Goal: Information Seeking & Learning: Find specific page/section

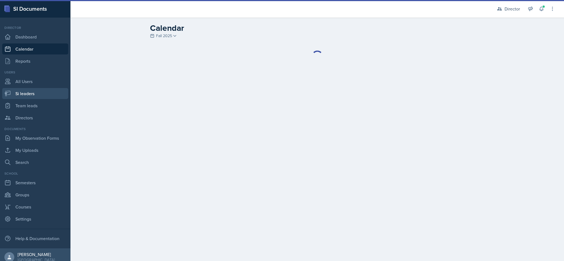
click at [23, 91] on link "Si leaders" at bounding box center [35, 93] width 66 height 11
select select "2bed604d-1099-4043-b1bc-2365e8740244"
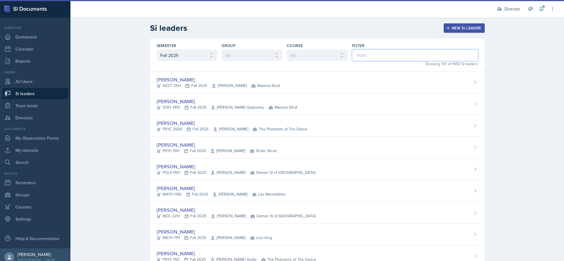
click at [375, 53] on input at bounding box center [415, 56] width 126 height 12
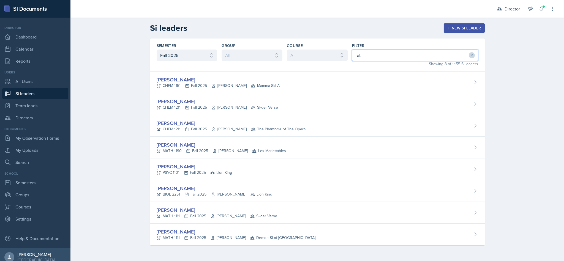
type input "eth"
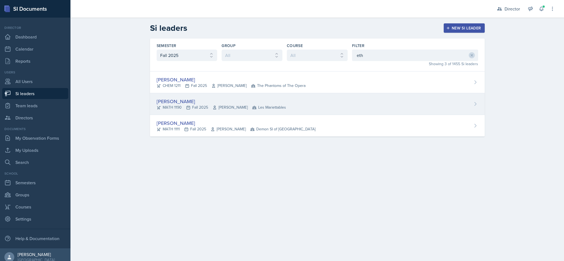
click at [165, 102] on div "[PERSON_NAME]" at bounding box center [221, 101] width 129 height 7
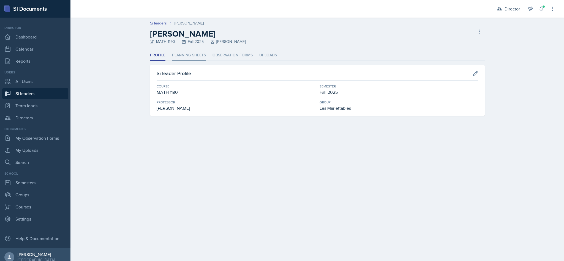
click at [174, 55] on li "Planning Sheets" at bounding box center [189, 55] width 34 height 11
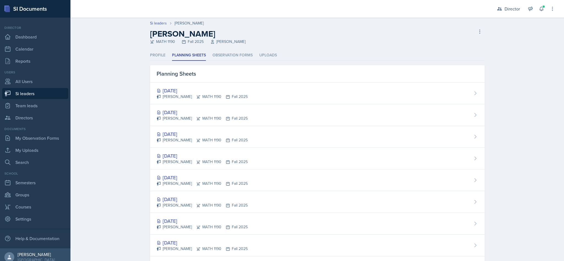
click at [11, 90] on icon at bounding box center [7, 93] width 7 height 7
select select "2bed604d-1099-4043-b1bc-2365e8740244"
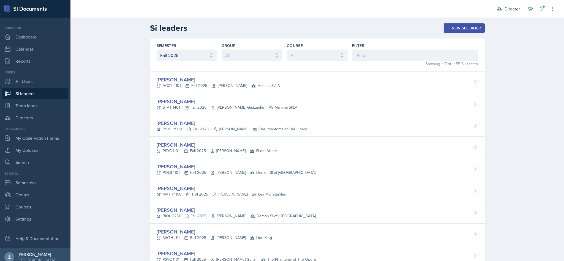
click at [18, 94] on link "Si leaders" at bounding box center [35, 93] width 66 height 11
click at [18, 111] on link "Team leads" at bounding box center [35, 105] width 66 height 11
select select "2bed604d-1099-4043-b1bc-2365e8740244"
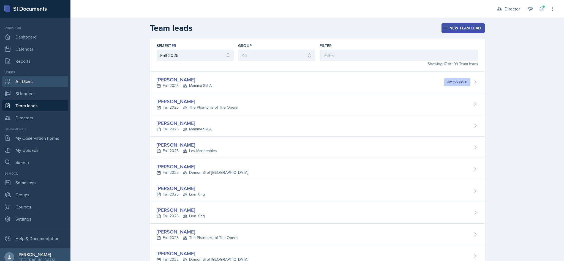
click at [20, 78] on link "All Users" at bounding box center [35, 81] width 66 height 11
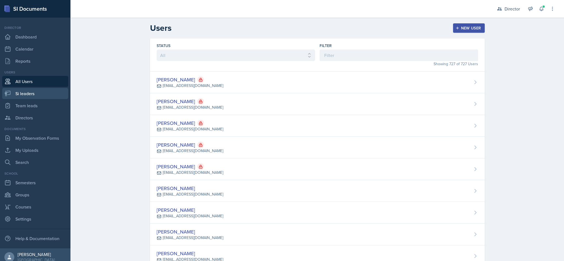
click at [28, 95] on link "Si leaders" at bounding box center [35, 93] width 66 height 11
select select "2bed604d-1099-4043-b1bc-2365e8740244"
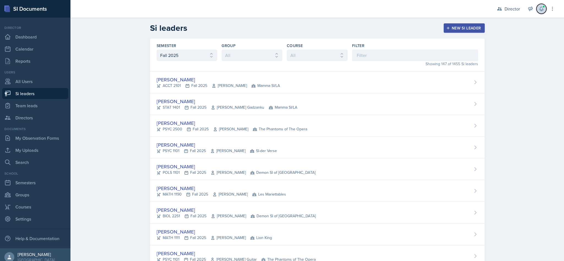
click at [538, 5] on button at bounding box center [542, 9] width 10 height 10
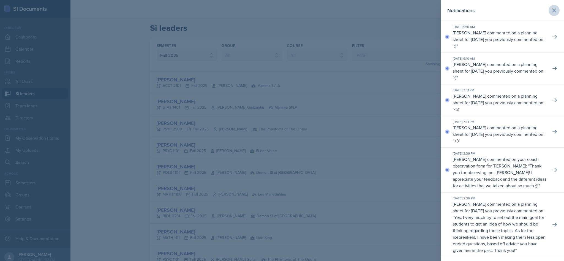
click at [553, 8] on button at bounding box center [554, 10] width 11 height 11
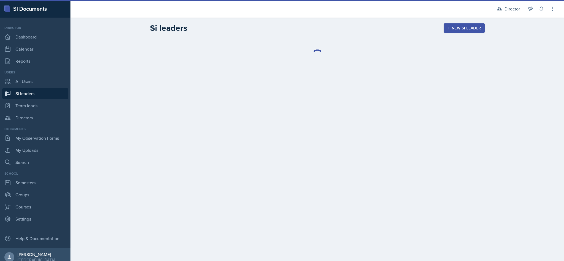
select select "2bed604d-1099-4043-b1bc-2365e8740244"
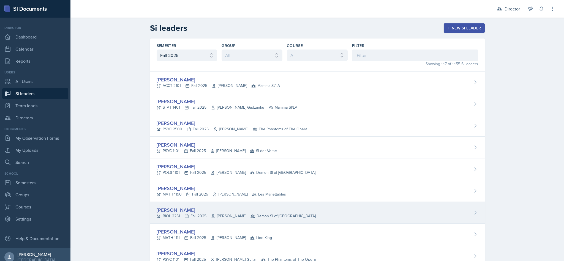
click at [377, 218] on div "Rhema Arnold BIOL 2251 Fall 2025 Amanda Crider Demon SI of Fleet Street" at bounding box center [317, 213] width 335 height 22
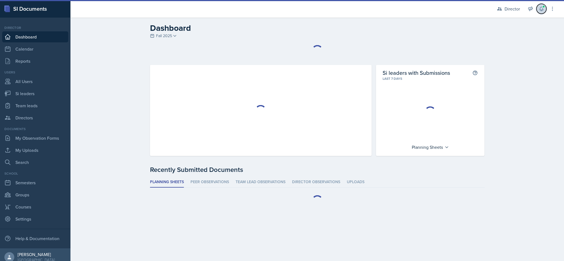
click at [541, 9] on icon at bounding box center [542, 9] width 6 height 6
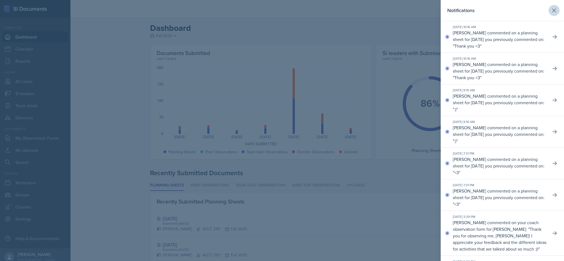
click at [551, 9] on icon at bounding box center [554, 10] width 7 height 7
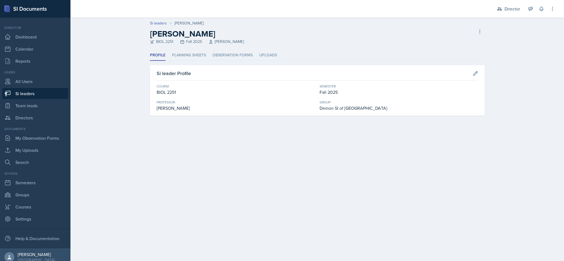
click at [19, 93] on link "Si leaders" at bounding box center [35, 93] width 66 height 11
select select "2bed604d-1099-4043-b1bc-2365e8740244"
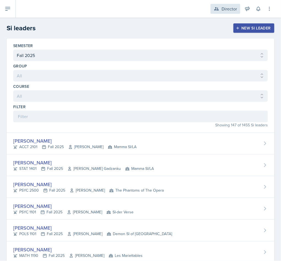
click at [231, 8] on div "Director" at bounding box center [229, 9] width 15 height 7
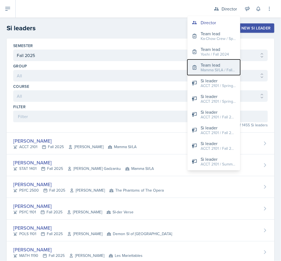
click at [221, 68] on div "Mamma SI/LA / Fall 2025" at bounding box center [218, 70] width 35 height 6
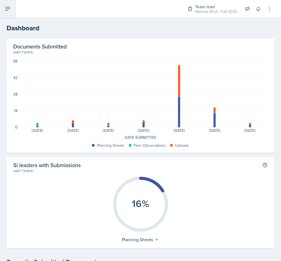
click at [7, 7] on icon at bounding box center [8, 8] width 4 height 3
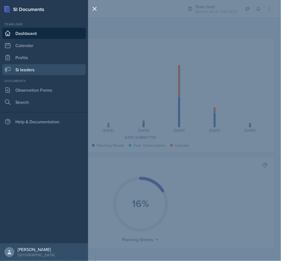
click at [37, 71] on link "Si leaders" at bounding box center [44, 69] width 84 height 11
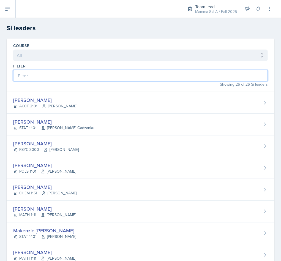
click at [168, 74] on input at bounding box center [140, 76] width 255 height 12
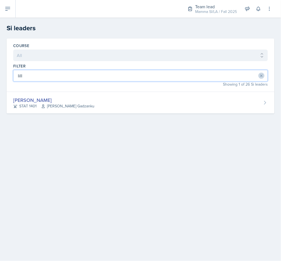
type input "lilly"
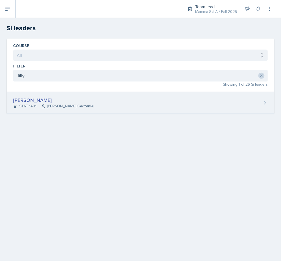
click at [48, 106] on span "Livingstone Gadzanku" at bounding box center [67, 106] width 53 height 6
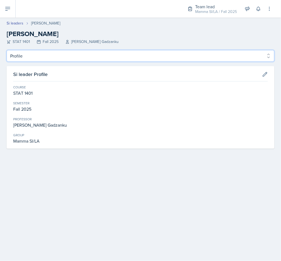
click at [39, 55] on select "Profile Planning Sheets Observation Forms Uploads" at bounding box center [141, 56] width 268 height 12
select select "Observation Forms"
click at [7, 50] on select "Profile Planning Sheets Observation Forms Uploads" at bounding box center [141, 56] width 268 height 12
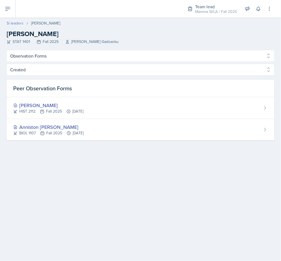
click at [11, 22] on link "Si leaders" at bounding box center [15, 23] width 17 height 6
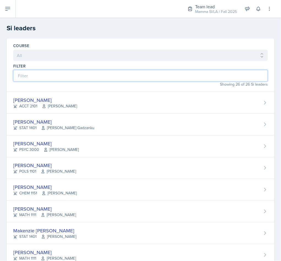
click at [42, 73] on input at bounding box center [140, 76] width 255 height 12
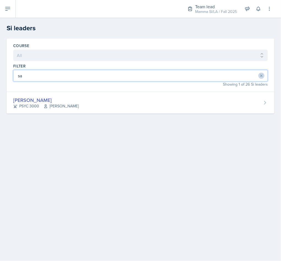
type input "sav"
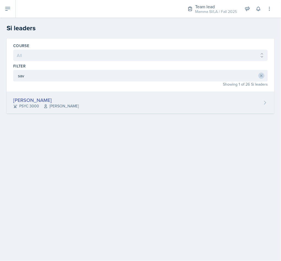
click at [46, 94] on div "Savannah Barnhart PSYC 3000 Hansol Rheem" at bounding box center [141, 103] width 268 height 22
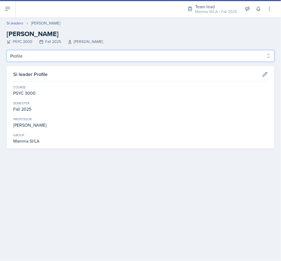
click at [16, 59] on select "Profile Planning Sheets Observation Forms Uploads" at bounding box center [141, 56] width 268 height 12
select select "Observation Forms"
click at [7, 50] on select "Profile Planning Sheets Observation Forms Uploads" at bounding box center [141, 56] width 268 height 12
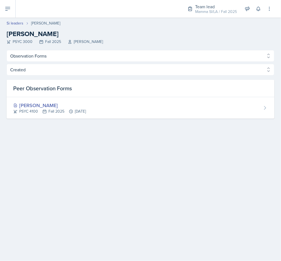
click at [13, 31] on h2 "Savannah Barnhart" at bounding box center [141, 34] width 268 height 10
click at [15, 25] on link "Si leaders" at bounding box center [15, 23] width 17 height 6
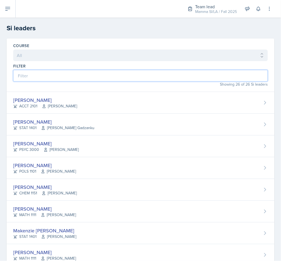
click at [36, 77] on input at bounding box center [140, 76] width 255 height 12
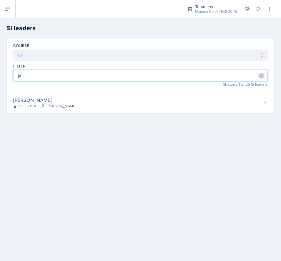
type input "jad"
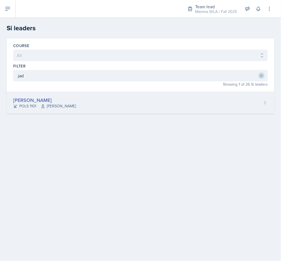
click at [44, 102] on div "Jada Barronton" at bounding box center [44, 99] width 63 height 7
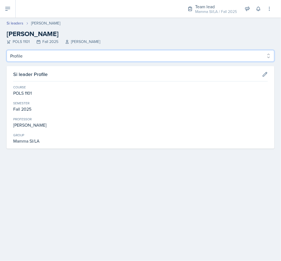
click at [23, 55] on select "Profile Planning Sheets Observation Forms Uploads" at bounding box center [141, 56] width 268 height 12
select select "Observation Forms"
click at [7, 50] on select "Profile Planning Sheets Observation Forms Uploads" at bounding box center [141, 56] width 268 height 12
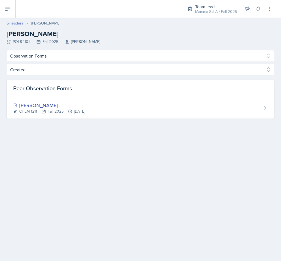
click at [18, 21] on link "Si leaders" at bounding box center [15, 23] width 17 height 6
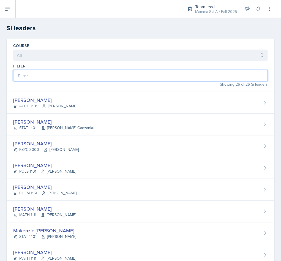
click at [33, 73] on input at bounding box center [140, 76] width 255 height 12
type input "my"
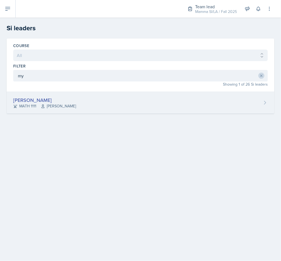
click at [30, 102] on div "[PERSON_NAME]" at bounding box center [44, 99] width 63 height 7
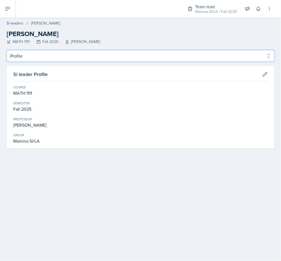
click at [14, 57] on select "Profile Planning Sheets Observation Forms Uploads" at bounding box center [141, 56] width 268 height 12
select select "Observation Forms"
click at [7, 50] on select "Profile Planning Sheets Observation Forms Uploads" at bounding box center [141, 56] width 268 height 12
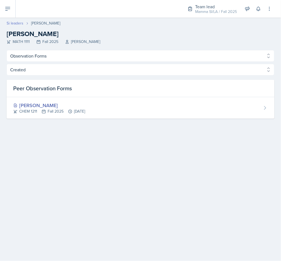
click at [13, 24] on link "Si leaders" at bounding box center [15, 23] width 17 height 6
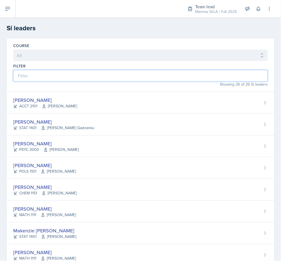
click at [36, 78] on input at bounding box center [140, 76] width 255 height 12
type input "ai"
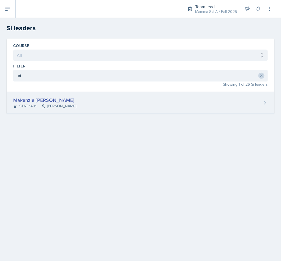
click at [55, 102] on div "Makenzie [PERSON_NAME]" at bounding box center [44, 99] width 63 height 7
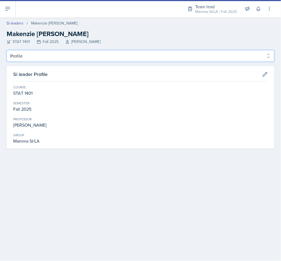
click at [13, 61] on select "Profile Planning Sheets Observation Forms Uploads" at bounding box center [141, 56] width 268 height 12
select select "Observation Forms"
click at [7, 50] on select "Profile Planning Sheets Observation Forms Uploads" at bounding box center [141, 56] width 268 height 12
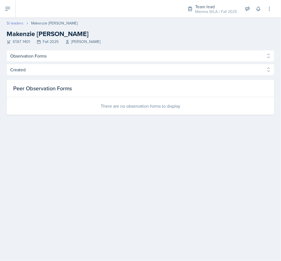
click at [7, 24] on link "Si leaders" at bounding box center [15, 23] width 17 height 6
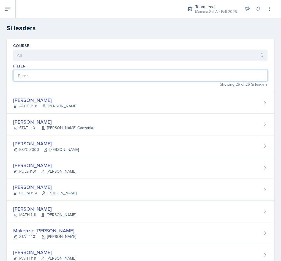
click at [39, 76] on input at bounding box center [140, 76] width 255 height 12
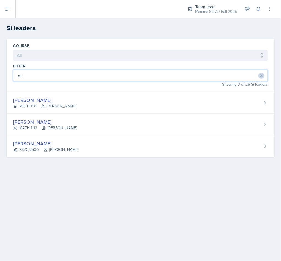
type input "mic"
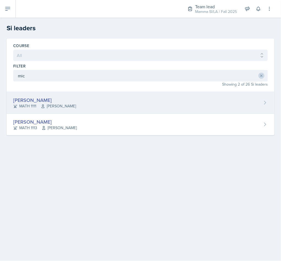
click at [27, 108] on div "MATH 1111 Brandi Dinkins" at bounding box center [44, 106] width 63 height 6
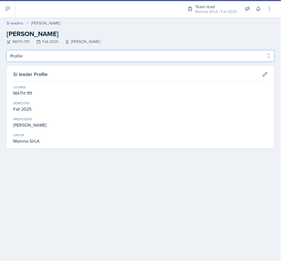
click at [24, 61] on select "Profile Planning Sheets Observation Forms Uploads" at bounding box center [141, 56] width 268 height 12
select select "Observation Forms"
click at [7, 50] on select "Profile Planning Sheets Observation Forms Uploads" at bounding box center [141, 56] width 268 height 12
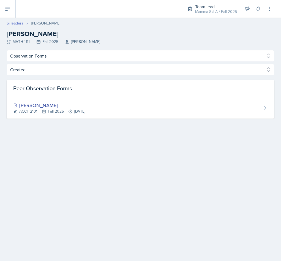
click at [12, 24] on link "Si leaders" at bounding box center [15, 23] width 17 height 6
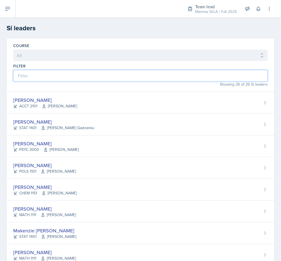
click at [31, 76] on input at bounding box center [140, 76] width 255 height 12
type input "dj"
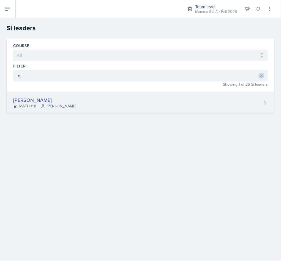
click at [13, 97] on div "DJ Edwards" at bounding box center [44, 99] width 63 height 7
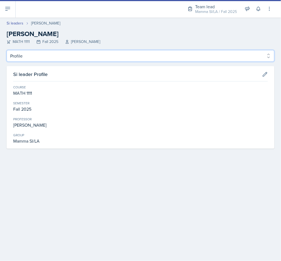
click at [18, 55] on select "Profile Planning Sheets Observation Forms Uploads" at bounding box center [141, 56] width 268 height 12
select select "Observation Forms"
click at [7, 50] on select "Profile Planning Sheets Observation Forms Uploads" at bounding box center [141, 56] width 268 height 12
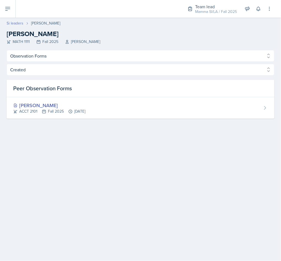
click at [14, 25] on link "Si leaders" at bounding box center [15, 23] width 17 height 6
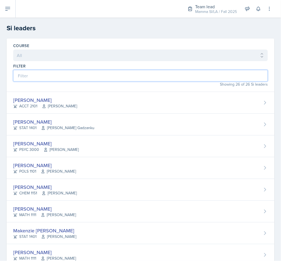
click at [30, 79] on input at bounding box center [140, 76] width 255 height 12
type input "mi"
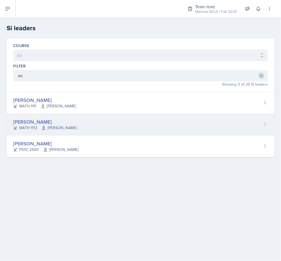
click at [134, 121] on div "Michael Golsen MATH 1113 Hasan Palta" at bounding box center [141, 125] width 268 height 22
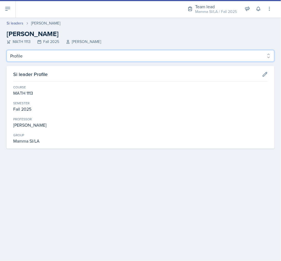
click at [124, 60] on select "Profile Planning Sheets Observation Forms Uploads" at bounding box center [141, 56] width 268 height 12
select select "Observation Forms"
click at [7, 50] on select "Profile Planning Sheets Observation Forms Uploads" at bounding box center [141, 56] width 268 height 12
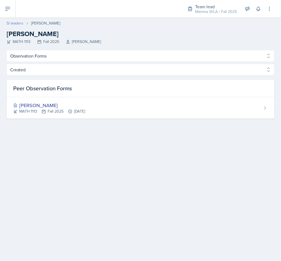
click at [17, 25] on link "Si leaders" at bounding box center [15, 23] width 17 height 6
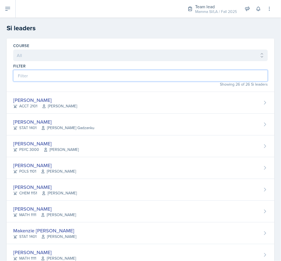
click at [99, 73] on input at bounding box center [140, 76] width 255 height 12
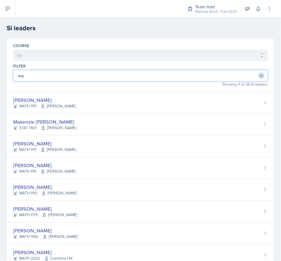
type input "mad"
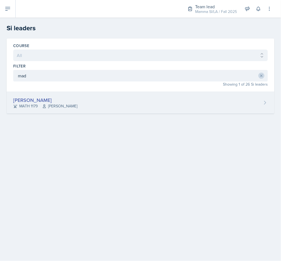
click at [143, 100] on div "Madelyn Hagan MATH 1179 Bridgette Puckett" at bounding box center [141, 103] width 268 height 22
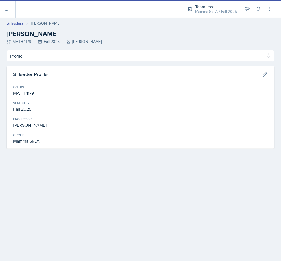
click at [94, 67] on div "Si leader Profile Course MATH 1179 Semester Fall 2025 Professor Bridgette Pucke…" at bounding box center [141, 107] width 268 height 83
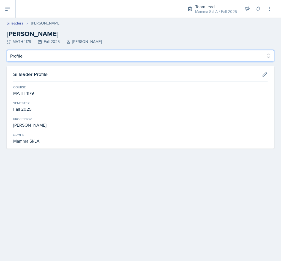
click at [104, 55] on select "Profile Planning Sheets Observation Forms Uploads" at bounding box center [141, 56] width 268 height 12
select select "Observation Forms"
click at [7, 50] on select "Profile Planning Sheets Observation Forms Uploads" at bounding box center [141, 56] width 268 height 12
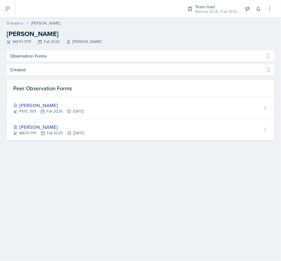
click at [18, 22] on link "Si leaders" at bounding box center [15, 23] width 17 height 6
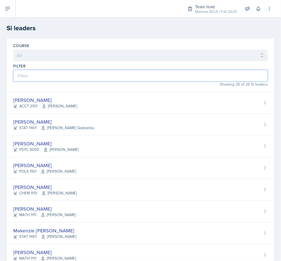
click at [33, 76] on input at bounding box center [140, 76] width 255 height 12
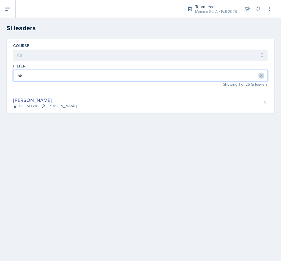
type input "sky"
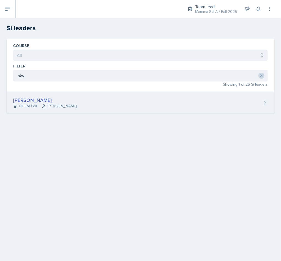
click at [31, 104] on div "CHEM 1211 Mark Mitchell" at bounding box center [45, 106] width 64 height 6
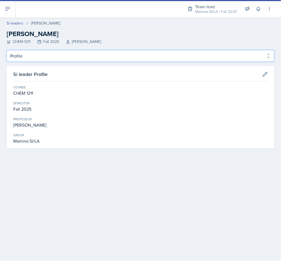
click at [14, 55] on select "Profile Planning Sheets Observation Forms Uploads" at bounding box center [141, 56] width 268 height 12
select select "Observation Forms"
click at [7, 50] on select "Profile Planning Sheets Observation Forms Uploads" at bounding box center [141, 56] width 268 height 12
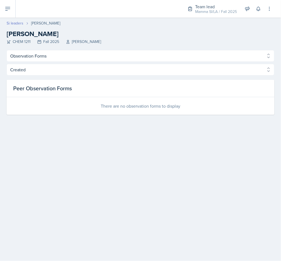
click at [15, 24] on link "Si leaders" at bounding box center [15, 23] width 17 height 6
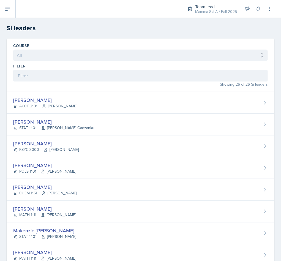
click at [2, 28] on div "Si leaders" at bounding box center [140, 28] width 281 height 10
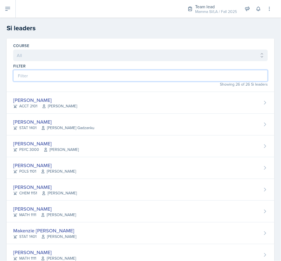
click at [44, 73] on input at bounding box center [140, 76] width 255 height 12
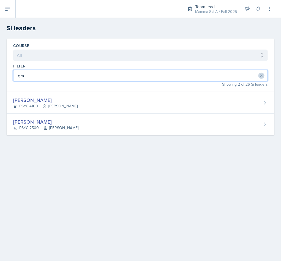
type input "grac"
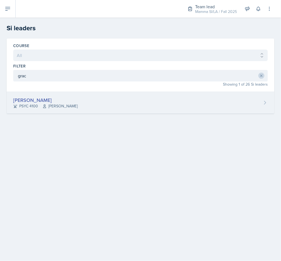
click at [52, 108] on span "Paul Story" at bounding box center [59, 106] width 35 height 6
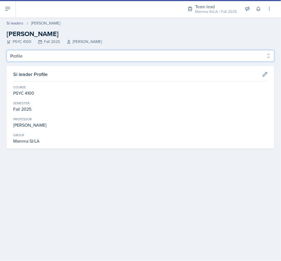
click at [16, 52] on select "Profile Planning Sheets Observation Forms Uploads" at bounding box center [141, 56] width 268 height 12
select select "Observation Forms"
click at [7, 50] on select "Profile Planning Sheets Observation Forms Uploads" at bounding box center [141, 56] width 268 height 12
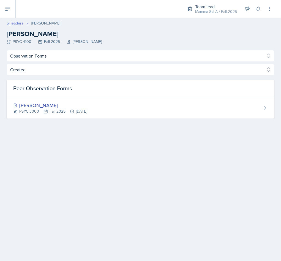
click at [12, 25] on link "Si leaders" at bounding box center [15, 23] width 17 height 6
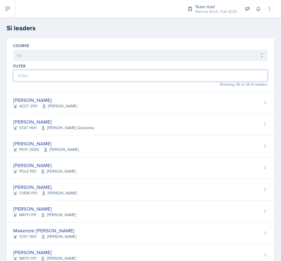
click at [36, 74] on input at bounding box center [140, 76] width 255 height 12
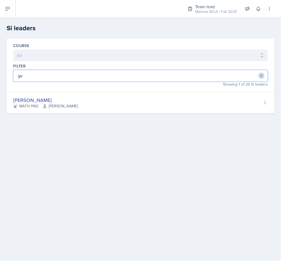
type input "gva"
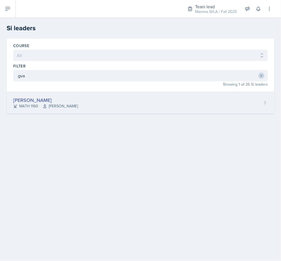
click at [45, 109] on span "Irina Pashchenko" at bounding box center [60, 106] width 35 height 6
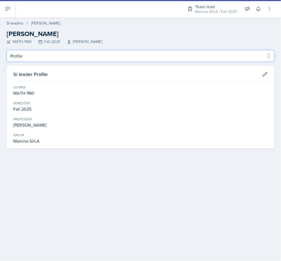
click at [13, 57] on select "Profile Planning Sheets Observation Forms Uploads" at bounding box center [141, 56] width 268 height 12
click at [7, 50] on select "Profile Planning Sheets Observation Forms Uploads" at bounding box center [141, 56] width 268 height 12
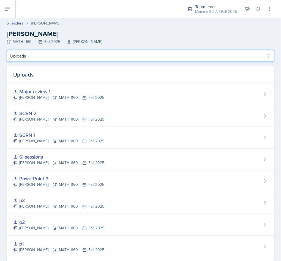
click at [13, 55] on select "Profile Planning Sheets Observation Forms Uploads" at bounding box center [141, 56] width 268 height 12
select select "Observation Forms"
click at [7, 50] on select "Profile Planning Sheets Observation Forms Uploads" at bounding box center [141, 56] width 268 height 12
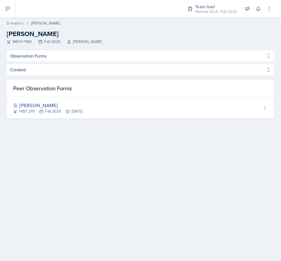
click at [11, 24] on link "Si leaders" at bounding box center [15, 23] width 17 height 6
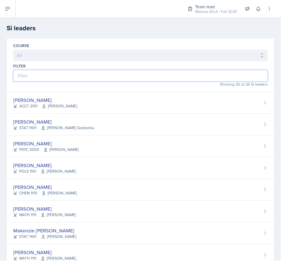
click at [27, 77] on input at bounding box center [140, 76] width 255 height 12
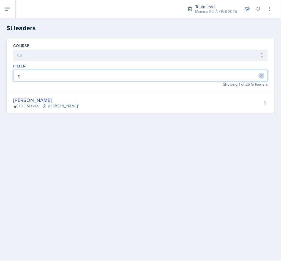
type input "gia"
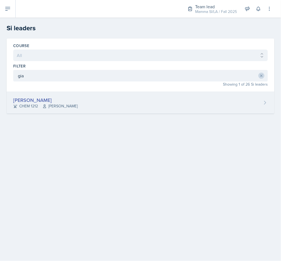
click at [37, 109] on div "CHEM 1212 Bharat Baruah" at bounding box center [45, 106] width 64 height 6
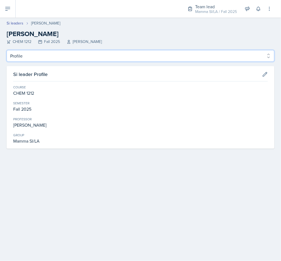
click at [26, 56] on select "Profile Planning Sheets Observation Forms Uploads" at bounding box center [141, 56] width 268 height 12
select select "Observation Forms"
click at [7, 50] on select "Profile Planning Sheets Observation Forms Uploads" at bounding box center [141, 56] width 268 height 12
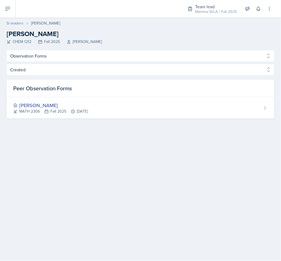
click at [7, 20] on link "Si leaders" at bounding box center [15, 23] width 17 height 6
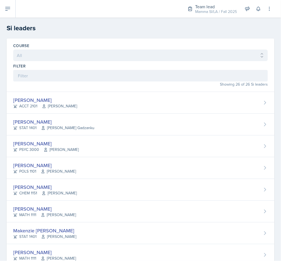
click at [47, 87] on div "Showing 26 of 26 Si leaders" at bounding box center [140, 84] width 255 height 6
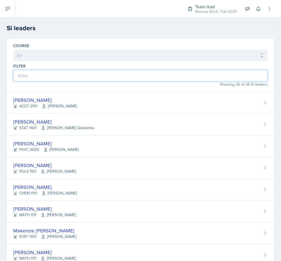
click at [25, 76] on input at bounding box center [140, 76] width 255 height 12
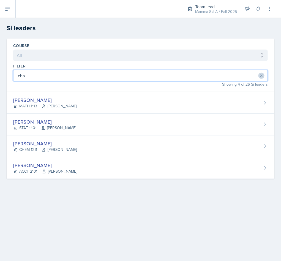
type input "char"
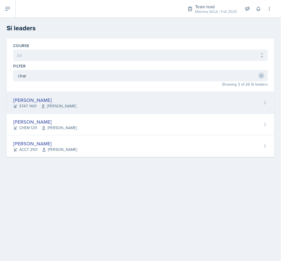
click at [29, 104] on div "STAT 1401 Sheri Johnson" at bounding box center [44, 106] width 63 height 6
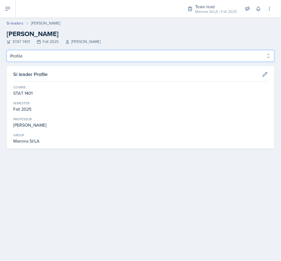
click at [21, 55] on select "Profile Planning Sheets Observation Forms Uploads" at bounding box center [141, 56] width 268 height 12
select select "Observation Forms"
click at [7, 50] on select "Profile Planning Sheets Observation Forms Uploads" at bounding box center [141, 56] width 268 height 12
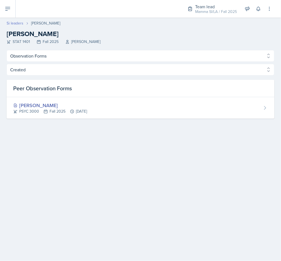
click at [13, 23] on link "Si leaders" at bounding box center [15, 23] width 17 height 6
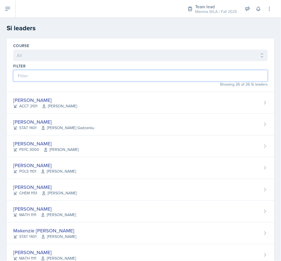
click at [28, 75] on input at bounding box center [140, 76] width 255 height 12
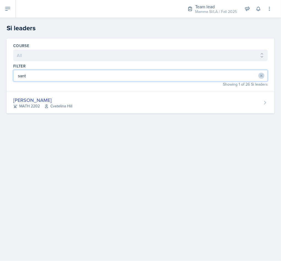
type input "santi"
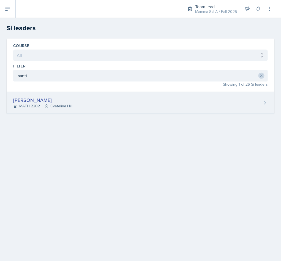
click at [35, 102] on div "Santiago Ochoa" at bounding box center [42, 99] width 59 height 7
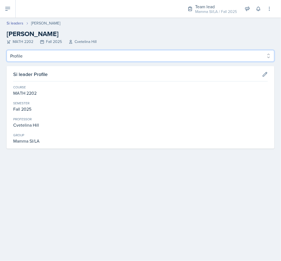
click at [21, 55] on select "Profile Planning Sheets Observation Forms Uploads" at bounding box center [141, 56] width 268 height 12
select select "Observation Forms"
click at [7, 50] on select "Profile Planning Sheets Observation Forms Uploads" at bounding box center [141, 56] width 268 height 12
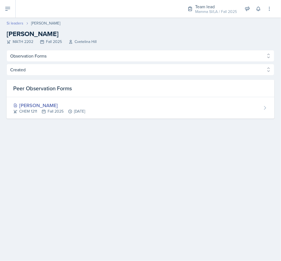
click at [7, 23] on link "Si leaders" at bounding box center [15, 23] width 17 height 6
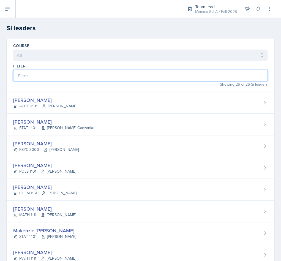
click at [31, 75] on input at bounding box center [140, 76] width 255 height 12
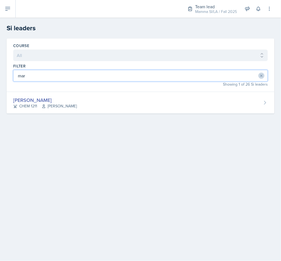
type input "mark"
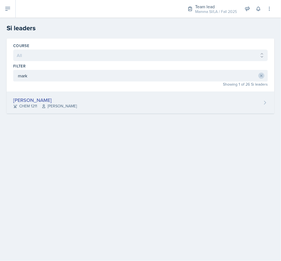
click at [33, 102] on div "Markcharles Ogunjiofor" at bounding box center [45, 99] width 64 height 7
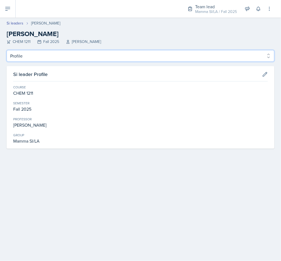
click at [17, 60] on select "Profile Planning Sheets Observation Forms Uploads" at bounding box center [141, 56] width 268 height 12
select select "Observation Forms"
click at [7, 50] on select "Profile Planning Sheets Observation Forms Uploads" at bounding box center [141, 56] width 268 height 12
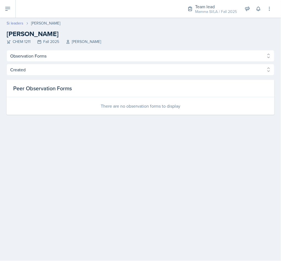
click at [10, 25] on link "Si leaders" at bounding box center [15, 23] width 17 height 6
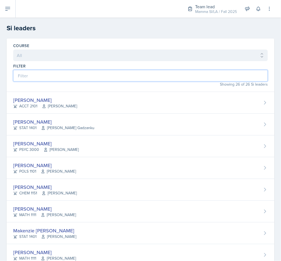
click at [26, 78] on input at bounding box center [140, 76] width 255 height 12
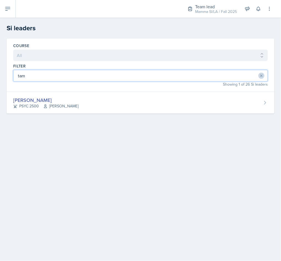
type input "tami"
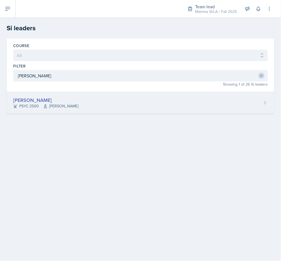
click at [39, 104] on div "PSYC 2500 Meghan Bankhead" at bounding box center [45, 106] width 65 height 6
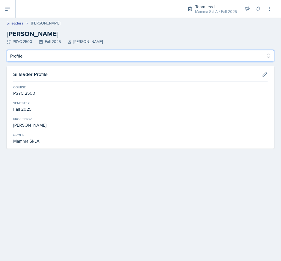
click at [26, 51] on select "Profile Planning Sheets Observation Forms Uploads" at bounding box center [141, 56] width 268 height 12
select select "Observation Forms"
click at [7, 50] on select "Profile Planning Sheets Observation Forms Uploads" at bounding box center [141, 56] width 268 height 12
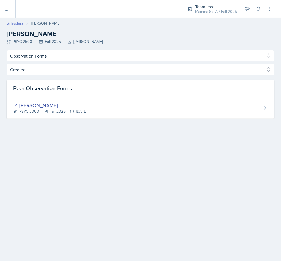
click at [8, 25] on link "Si leaders" at bounding box center [15, 23] width 17 height 6
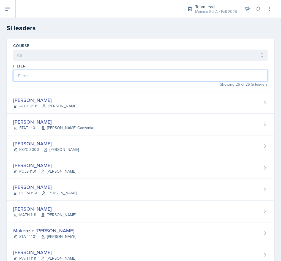
click at [23, 77] on input at bounding box center [140, 76] width 255 height 12
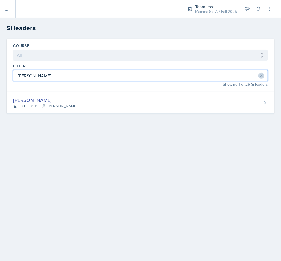
type input "mell"
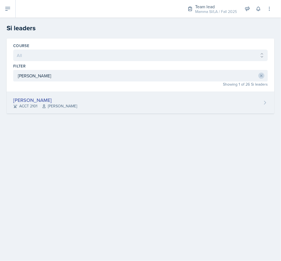
click at [43, 106] on icon at bounding box center [44, 106] width 4 height 4
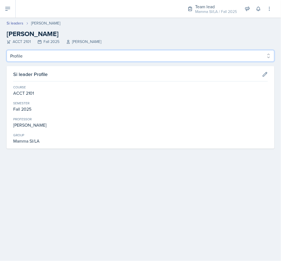
click at [18, 50] on select "Profile Planning Sheets Observation Forms Uploads" at bounding box center [141, 56] width 268 height 12
select select "Observation Forms"
click at [7, 50] on select "Profile Planning Sheets Observation Forms Uploads" at bounding box center [141, 56] width 268 height 12
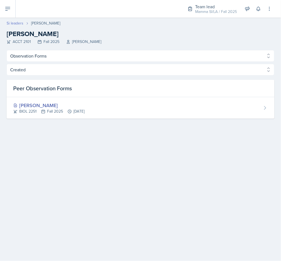
click at [13, 23] on link "Si leaders" at bounding box center [15, 23] width 17 height 6
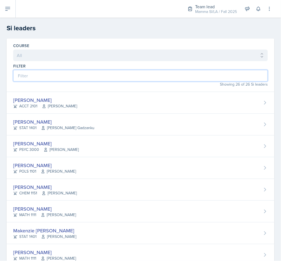
click at [29, 78] on input at bounding box center [140, 76] width 255 height 12
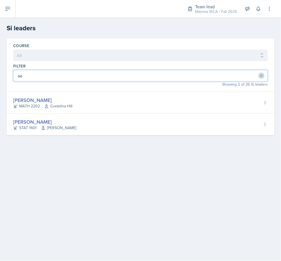
type input "sof"
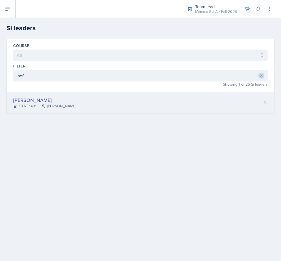
click at [34, 102] on div "Sofia Rose Ibarra" at bounding box center [44, 99] width 63 height 7
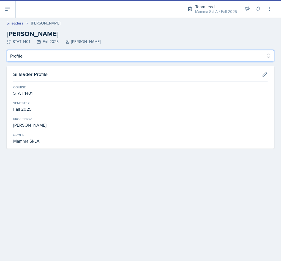
click at [19, 60] on select "Profile Planning Sheets Observation Forms Uploads" at bounding box center [141, 56] width 268 height 12
select select "Observation Forms"
click at [7, 50] on select "Profile Planning Sheets Observation Forms Uploads" at bounding box center [141, 56] width 268 height 12
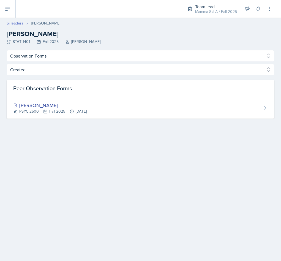
click at [15, 25] on link "Si leaders" at bounding box center [15, 23] width 17 height 6
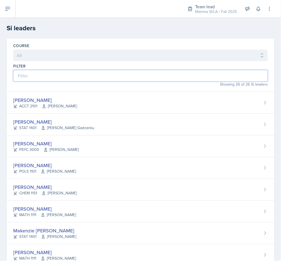
click at [25, 73] on input at bounding box center [140, 76] width 255 height 12
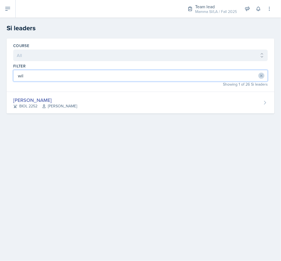
type input "will"
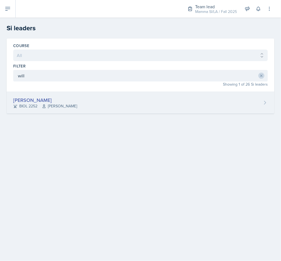
click at [36, 95] on div "William Talley BIOL 2252 Steven Caras" at bounding box center [141, 103] width 268 height 22
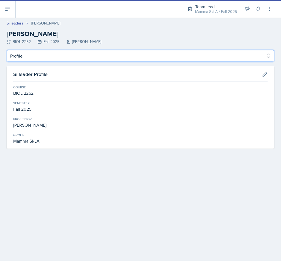
click at [19, 57] on select "Profile Planning Sheets Observation Forms Uploads" at bounding box center [141, 56] width 268 height 12
click at [21, 56] on select "Profile Planning Sheets Observation Forms Uploads" at bounding box center [141, 56] width 268 height 12
click at [17, 55] on select "Profile Planning Sheets Observation Forms Uploads" at bounding box center [141, 56] width 268 height 12
select select "Observation Forms"
click at [7, 50] on select "Profile Planning Sheets Observation Forms Uploads" at bounding box center [141, 56] width 268 height 12
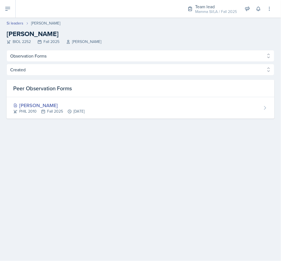
click at [13, 32] on h2 "William Talley" at bounding box center [141, 34] width 268 height 10
click at [10, 25] on link "Si leaders" at bounding box center [15, 23] width 17 height 6
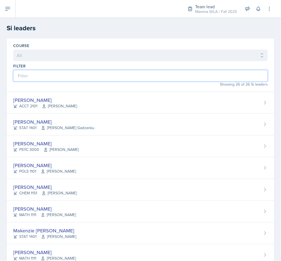
click at [36, 79] on input at bounding box center [140, 76] width 255 height 12
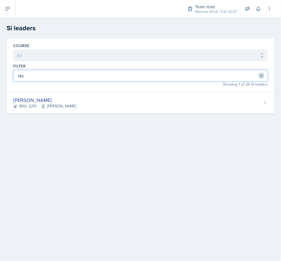
type input "ston"
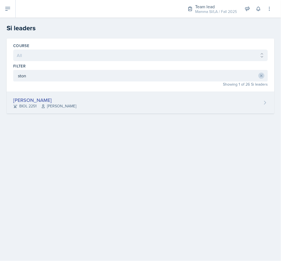
click at [37, 101] on div "Stone Zhang" at bounding box center [44, 99] width 63 height 7
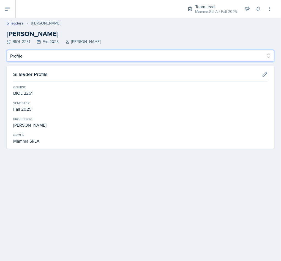
click at [18, 59] on select "Profile Planning Sheets Observation Forms Uploads" at bounding box center [141, 56] width 268 height 12
select select "Observation Forms"
click at [7, 50] on select "Profile Planning Sheets Observation Forms Uploads" at bounding box center [141, 56] width 268 height 12
